Goal: Navigation & Orientation: Find specific page/section

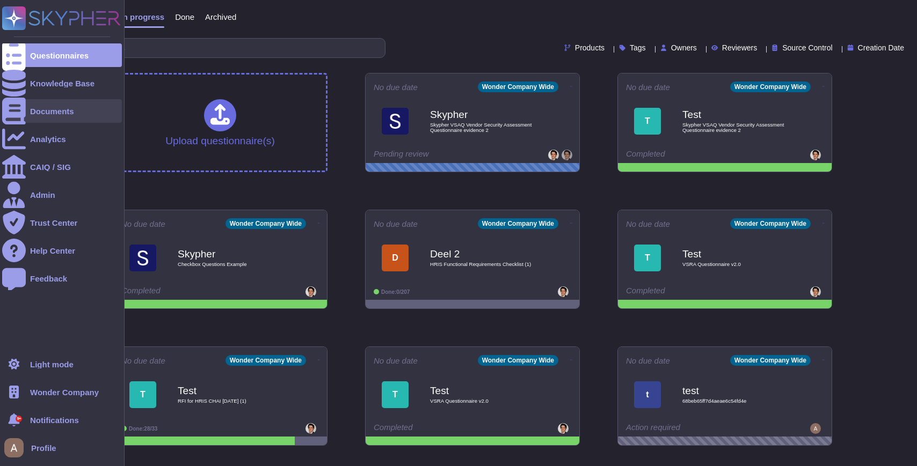
click at [24, 121] on div at bounding box center [14, 111] width 24 height 24
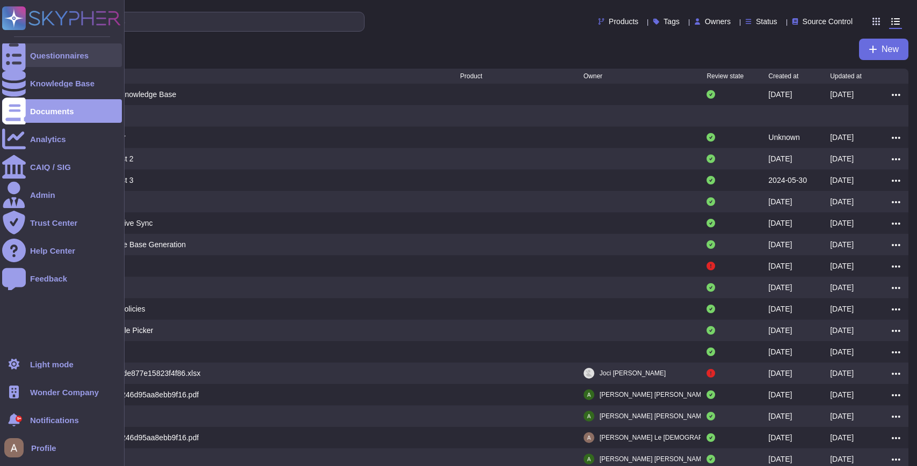
click at [45, 58] on div "Questionnaires" at bounding box center [59, 56] width 59 height 8
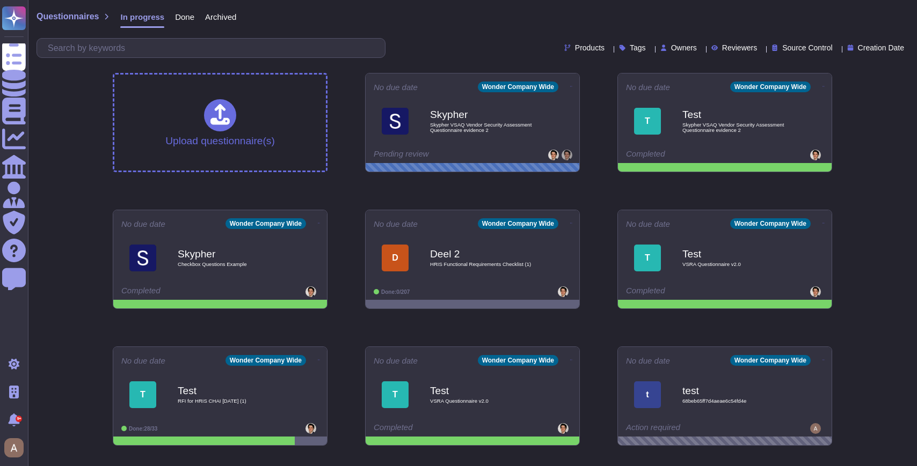
scroll to position [150, 0]
